Goal: Find specific page/section: Find specific page/section

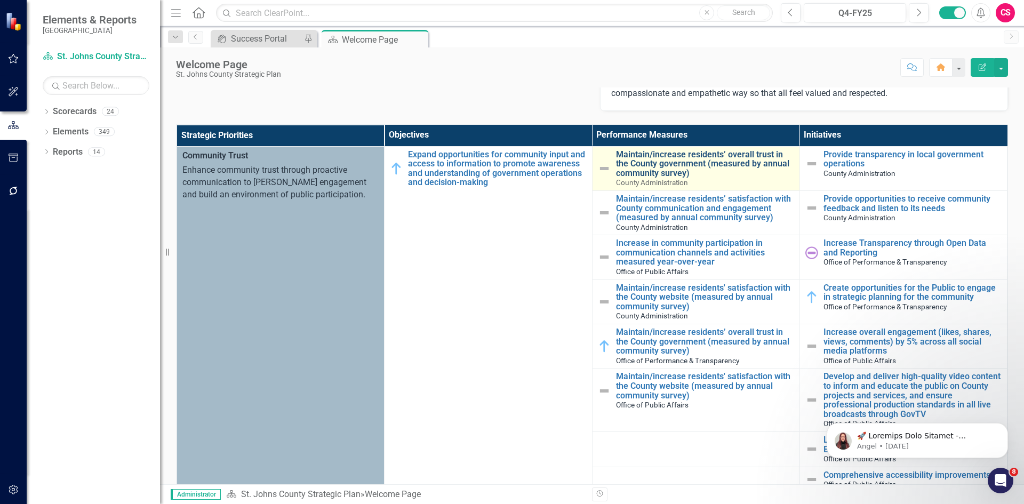
click at [635, 175] on link "Maintain/increase residents’ overall trust in the County government (measured b…" at bounding box center [705, 164] width 178 height 28
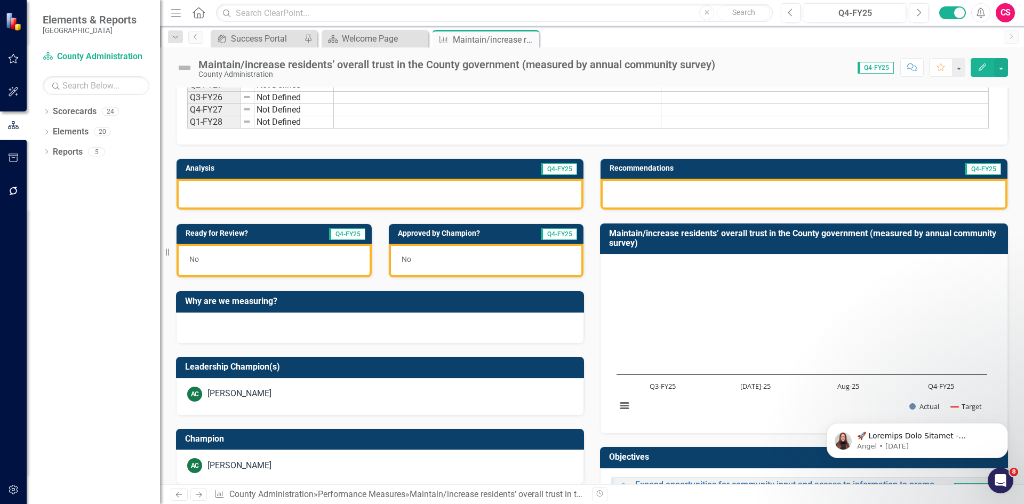
scroll to position [316, 0]
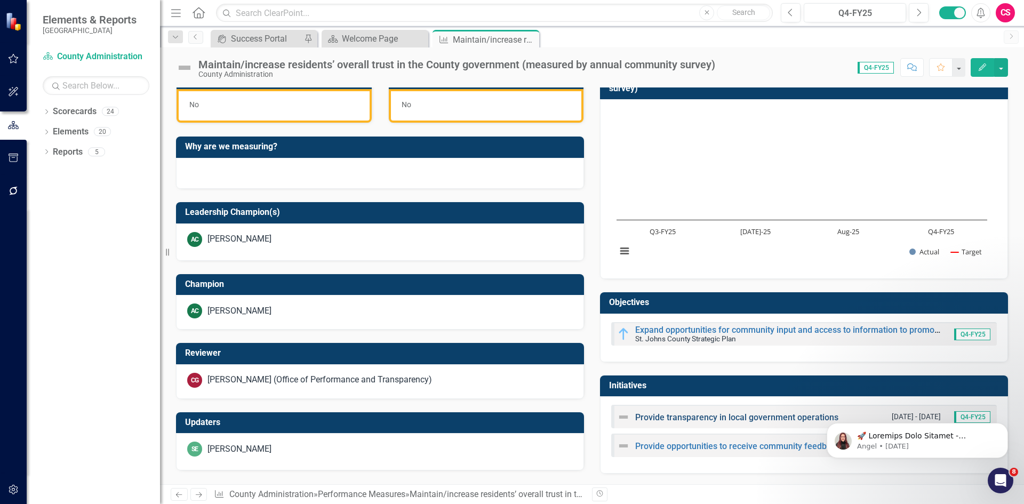
click at [647, 414] on link "Provide transparency in local government operations" at bounding box center [736, 417] width 203 height 10
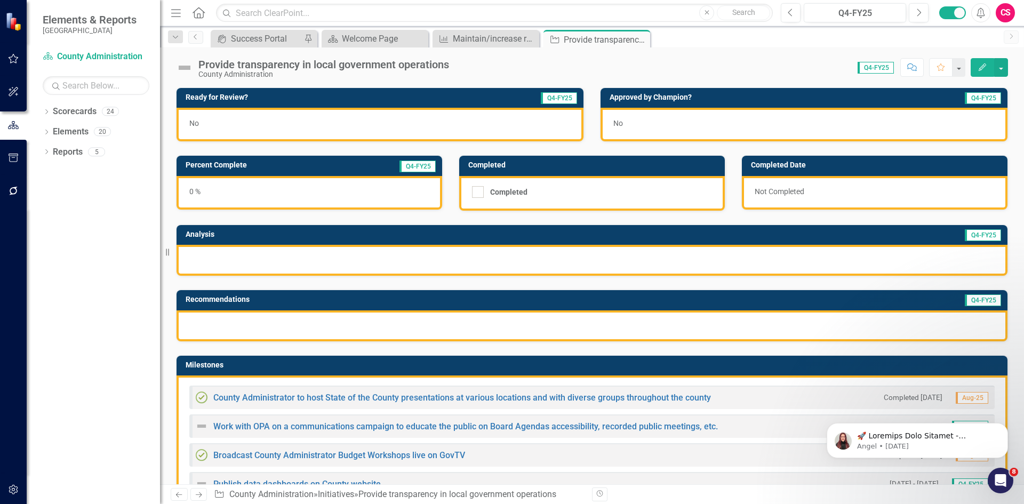
click at [982, 71] on button "Edit" at bounding box center [982, 67] width 23 height 19
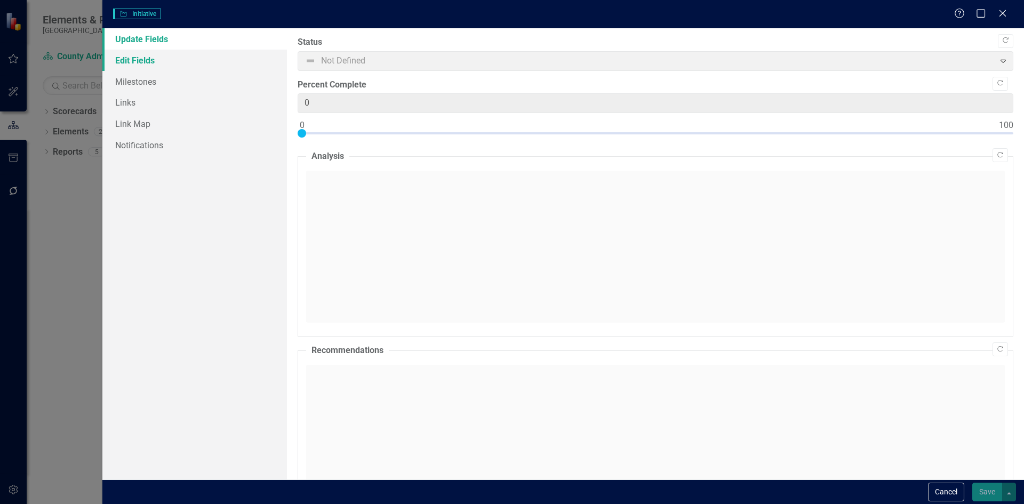
click at [154, 58] on link "Edit Fields" at bounding box center [194, 60] width 185 height 21
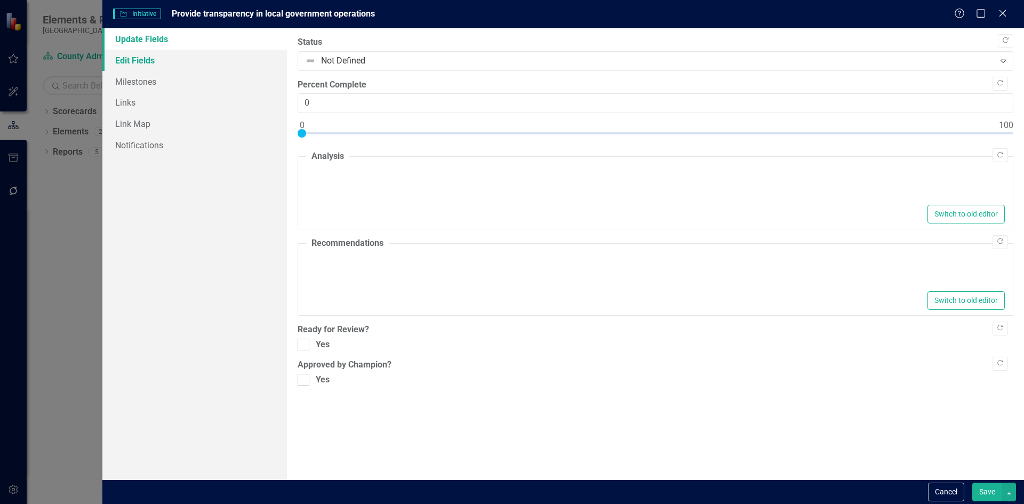
click at [169, 59] on link "Edit Fields" at bounding box center [194, 60] width 185 height 21
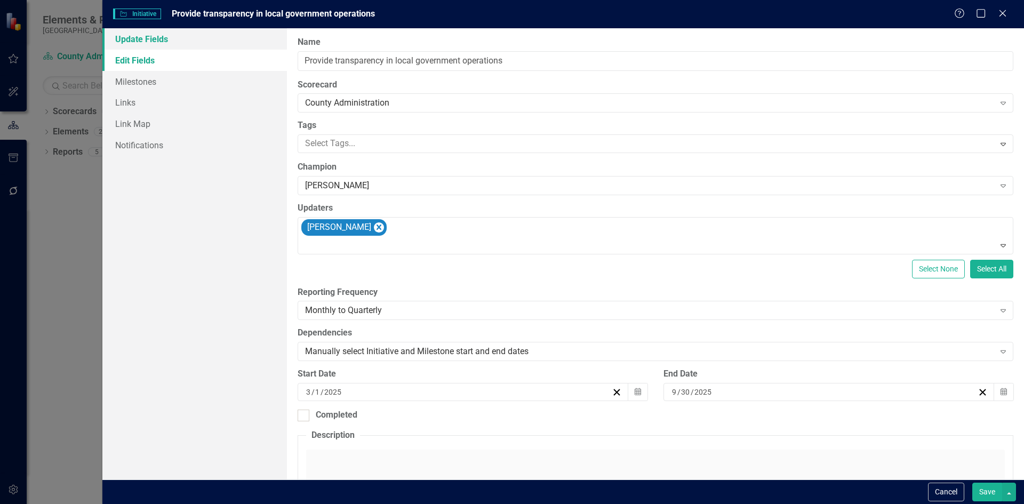
click at [153, 46] on link "Update Fields" at bounding box center [194, 38] width 185 height 21
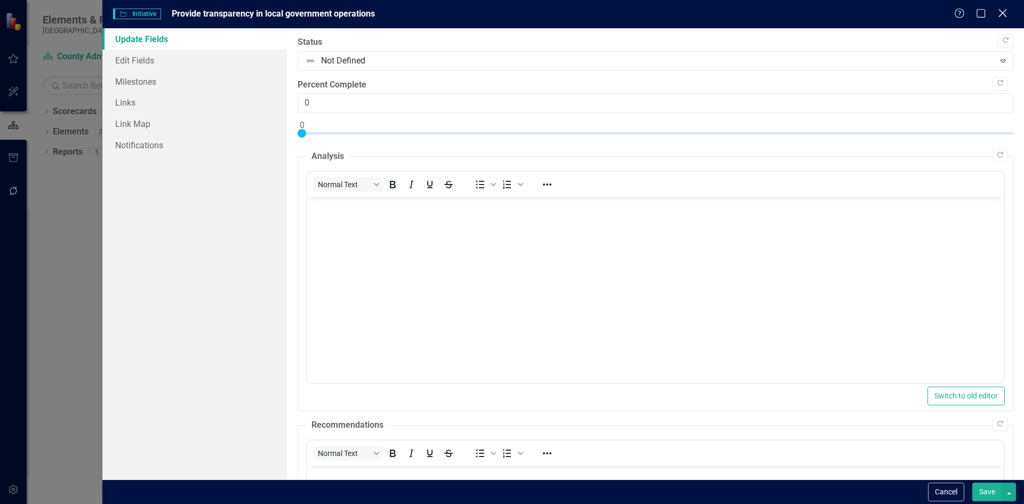
click at [1005, 15] on icon at bounding box center [1002, 13] width 8 height 8
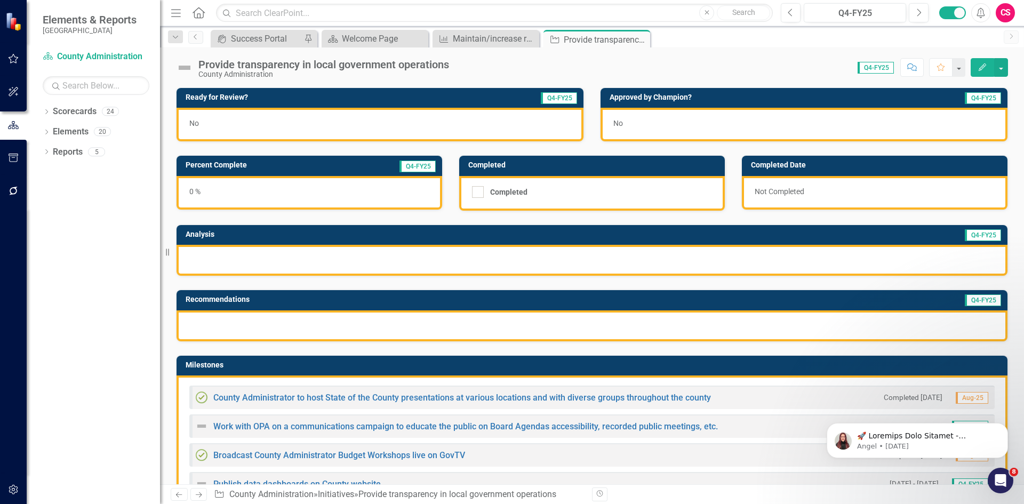
click at [197, 18] on icon "Home" at bounding box center [198, 12] width 14 height 11
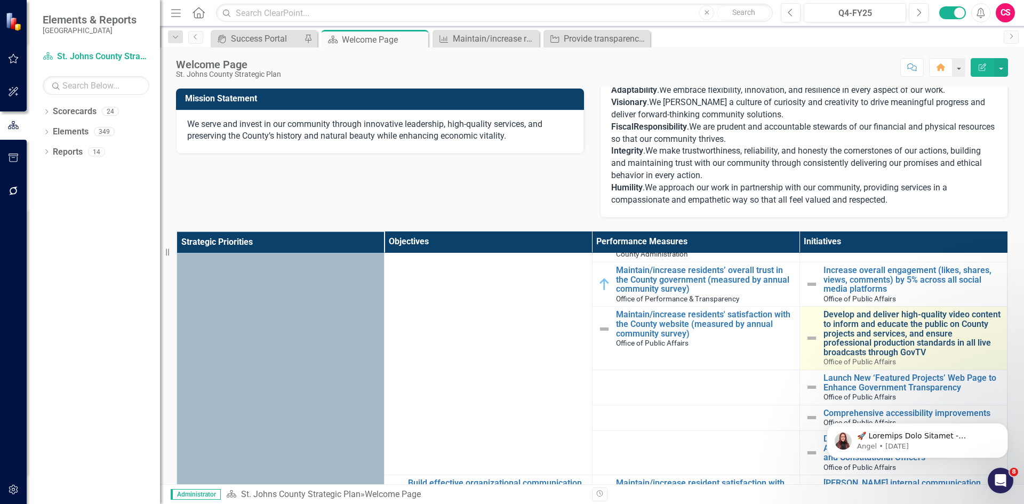
scroll to position [53, 0]
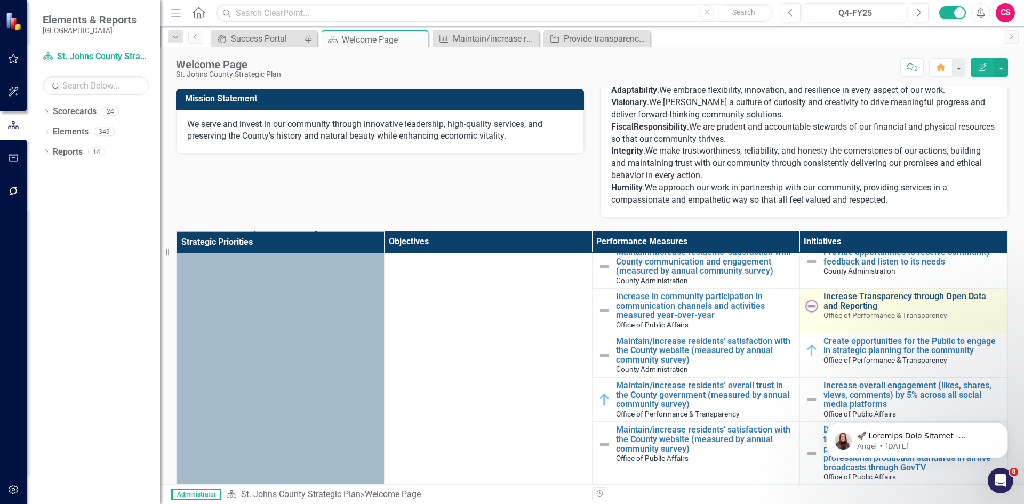
click at [837, 295] on link "Increase Transparency through Open Data and Reporting" at bounding box center [912, 301] width 178 height 19
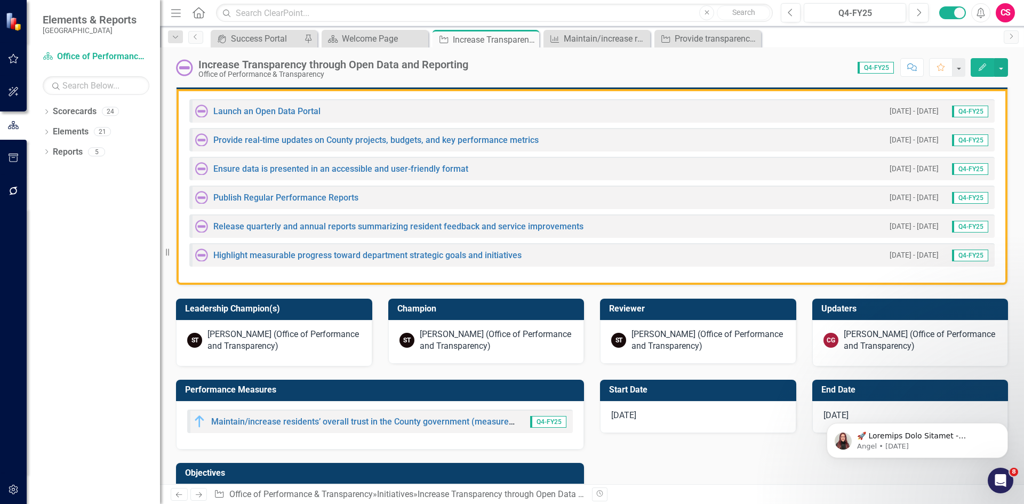
scroll to position [427, 0]
